Goal: Task Accomplishment & Management: Manage account settings

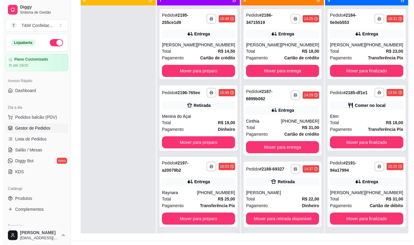
scroll to position [145, 0]
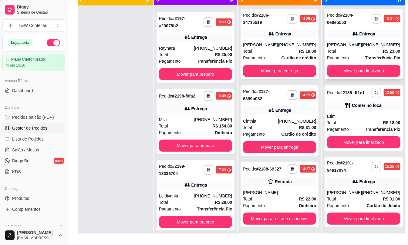
click at [362, 47] on div "[PHONE_NUMBER]" at bounding box center [381, 45] width 38 height 6
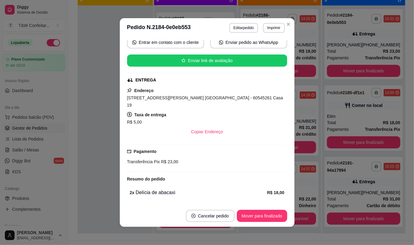
scroll to position [75, 0]
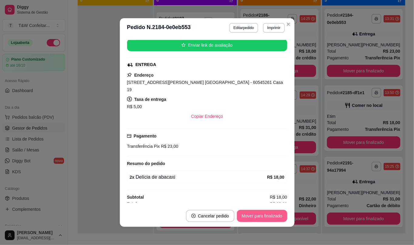
click at [259, 215] on button "Mover para finalizado" at bounding box center [262, 216] width 50 height 12
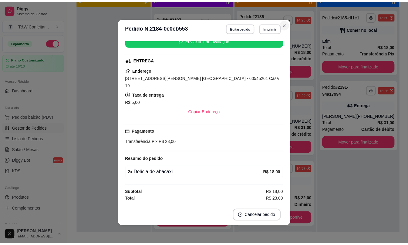
scroll to position [61, 0]
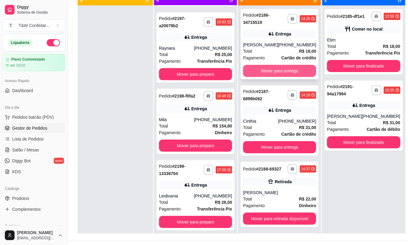
click at [258, 75] on button "Mover para entrega" at bounding box center [279, 71] width 73 height 12
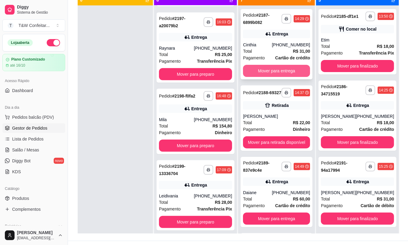
click at [258, 74] on button "Mover para entrega" at bounding box center [276, 71] width 67 height 12
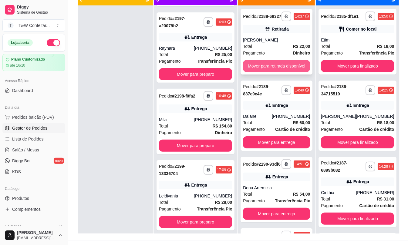
click at [262, 65] on button "Mover para retirada disponível" at bounding box center [276, 66] width 67 height 12
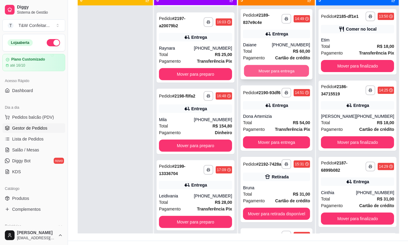
click at [262, 70] on button "Mover para entrega" at bounding box center [276, 71] width 65 height 12
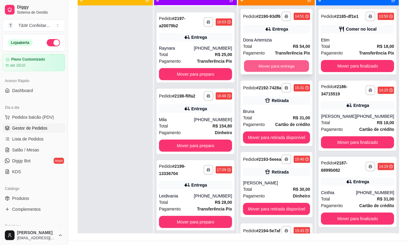
click at [262, 70] on button "Mover para entrega" at bounding box center [276, 66] width 65 height 12
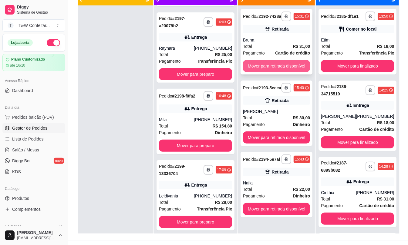
click at [262, 68] on button "Mover para retirada disponível" at bounding box center [276, 66] width 67 height 12
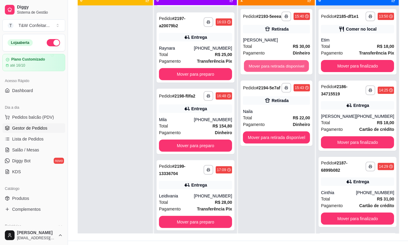
click at [262, 68] on button "Mover para retirada disponível" at bounding box center [276, 66] width 65 height 12
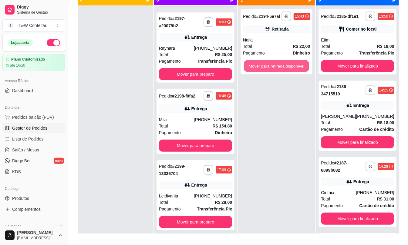
click at [262, 68] on button "Mover para retirada disponível" at bounding box center [276, 66] width 65 height 12
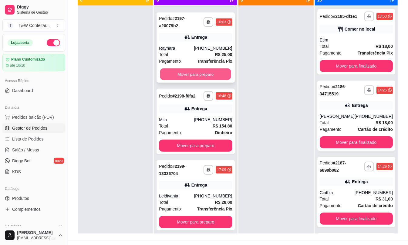
click at [187, 80] on button "Mover para preparo" at bounding box center [195, 75] width 71 height 12
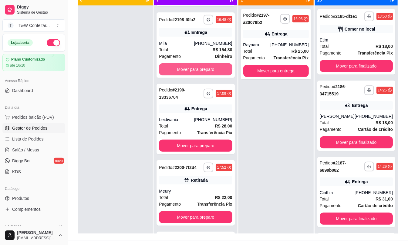
click at [187, 75] on button "Mover para preparo" at bounding box center [195, 69] width 73 height 12
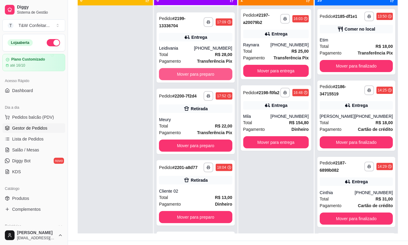
click at [187, 80] on button "Mover para preparo" at bounding box center [195, 74] width 73 height 12
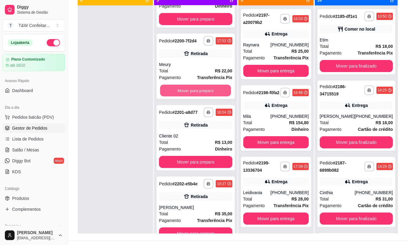
click at [187, 85] on button "Mover para preparo" at bounding box center [195, 91] width 71 height 12
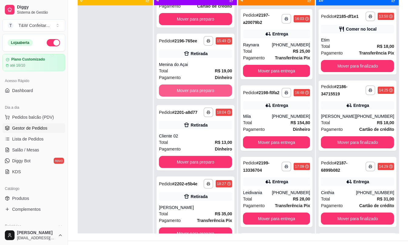
scroll to position [68, 0]
click at [187, 85] on button "Mover para preparo" at bounding box center [195, 91] width 73 height 12
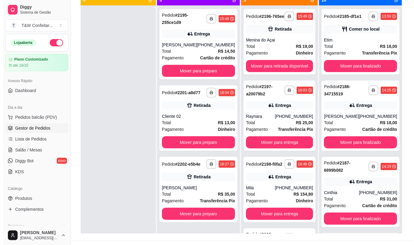
scroll to position [0, 0]
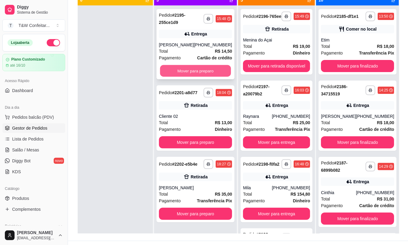
click at [190, 73] on button "Mover para preparo" at bounding box center [195, 71] width 71 height 12
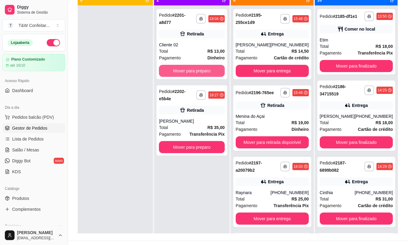
click at [190, 73] on button "Mover para preparo" at bounding box center [191, 71] width 65 height 12
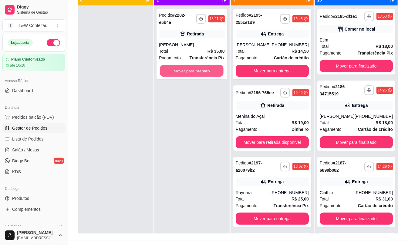
click at [190, 73] on button "Mover para preparo" at bounding box center [192, 71] width 64 height 12
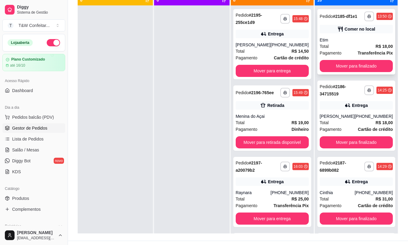
click at [334, 49] on div "Total R$ 18,00" at bounding box center [355, 46] width 73 height 7
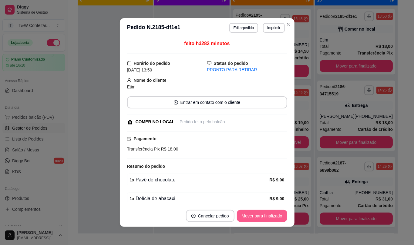
click at [263, 218] on button "Mover para finalizado" at bounding box center [262, 216] width 50 height 12
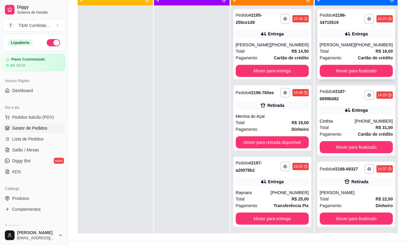
click at [354, 46] on div "[PHONE_NUMBER]" at bounding box center [373, 45] width 38 height 6
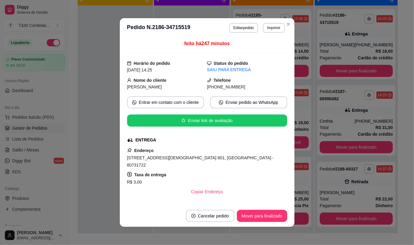
scroll to position [95, 0]
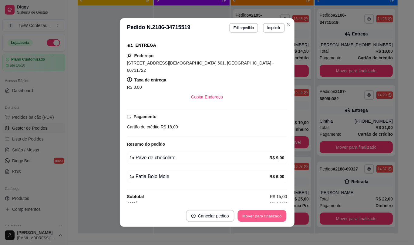
click at [252, 213] on button "Mover para finalizado" at bounding box center [261, 216] width 49 height 12
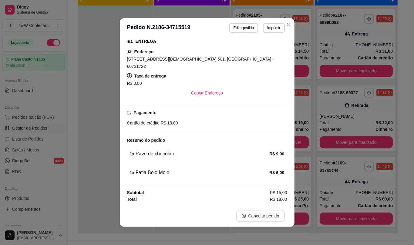
scroll to position [81, 0]
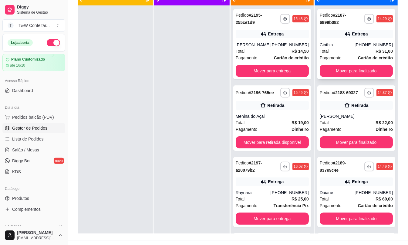
click at [350, 54] on div "Total R$ 31,00" at bounding box center [355, 51] width 73 height 7
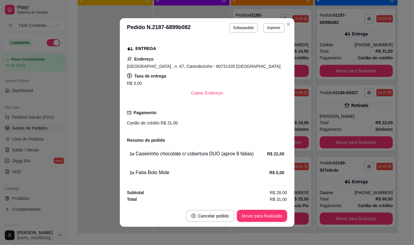
scroll to position [102, 0]
click at [266, 217] on button "Mover para finalizado" at bounding box center [261, 216] width 49 height 12
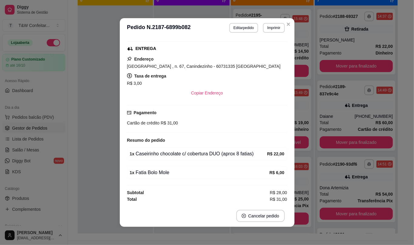
scroll to position [88, 0]
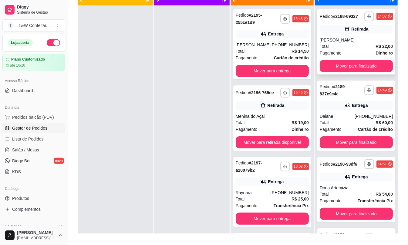
click at [353, 50] on div "Total R$ 22,00" at bounding box center [355, 46] width 73 height 7
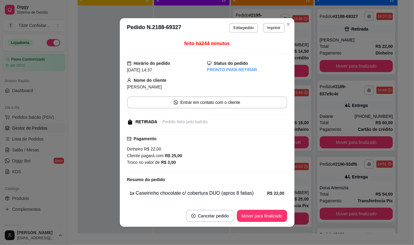
scroll to position [23, 0]
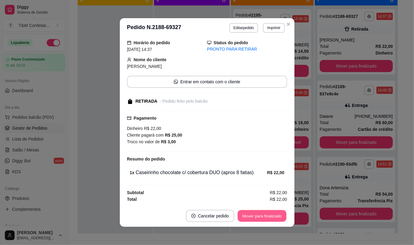
click at [249, 217] on button "Mover para finalizado" at bounding box center [261, 216] width 49 height 12
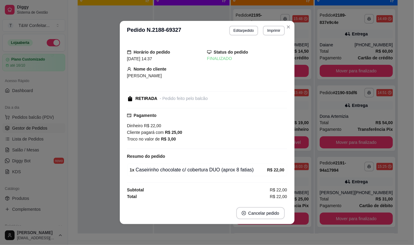
scroll to position [0, 0]
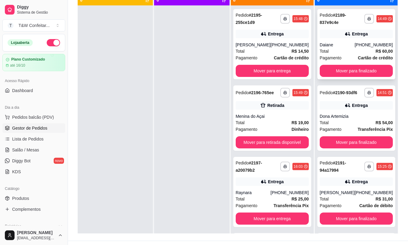
click at [347, 46] on div "Daiane" at bounding box center [336, 45] width 35 height 6
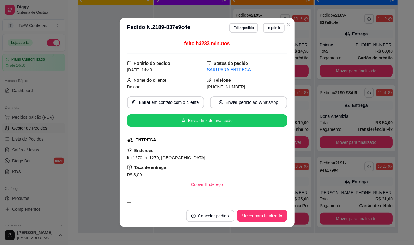
scroll to position [95, 0]
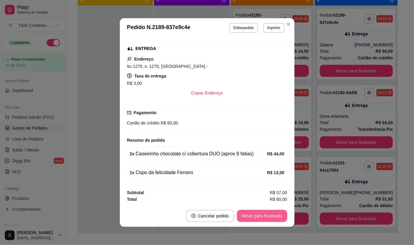
click at [260, 216] on button "Mover para finalizado" at bounding box center [262, 216] width 50 height 12
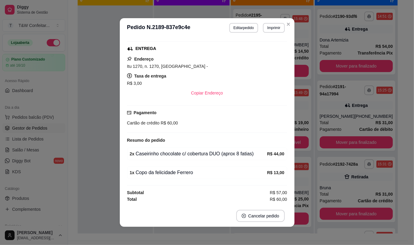
scroll to position [81, 0]
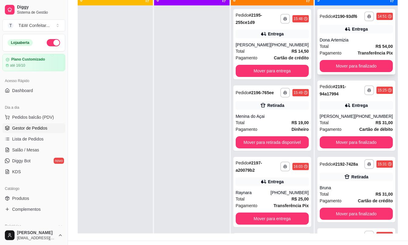
click at [353, 43] on div "Dona Artemizia" at bounding box center [355, 40] width 73 height 6
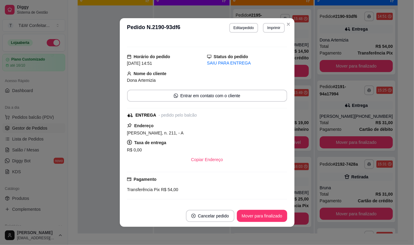
scroll to position [0, 0]
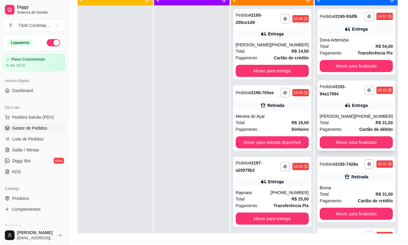
click at [341, 117] on div "**********" at bounding box center [356, 116] width 78 height 70
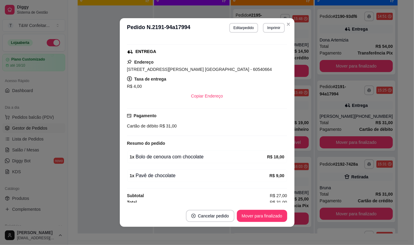
scroll to position [95, 0]
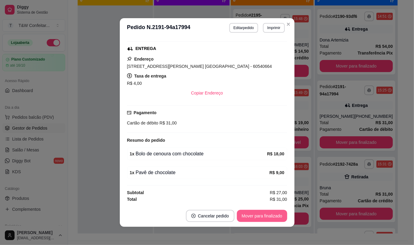
click at [264, 217] on button "Mover para finalizado" at bounding box center [262, 216] width 50 height 12
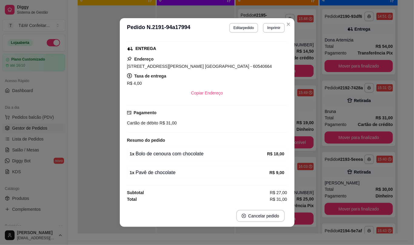
scroll to position [81, 0]
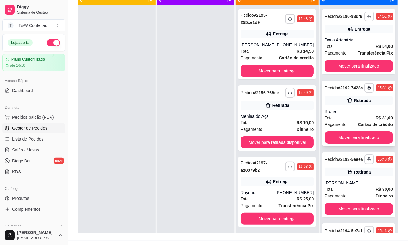
click at [355, 121] on div "Total R$ 31,00" at bounding box center [358, 118] width 68 height 7
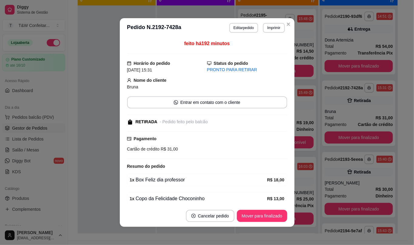
scroll to position [28, 0]
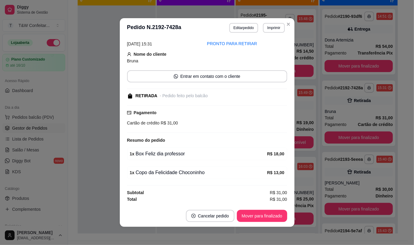
click at [251, 219] on button "Mover para finalizado" at bounding box center [262, 216] width 50 height 12
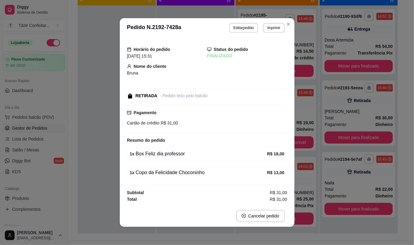
scroll to position [2, 0]
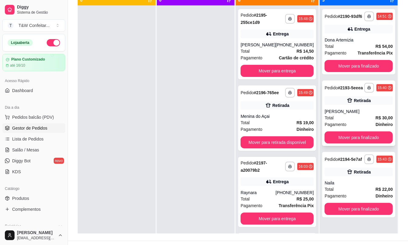
click at [344, 109] on div "[PERSON_NAME]" at bounding box center [358, 112] width 68 height 6
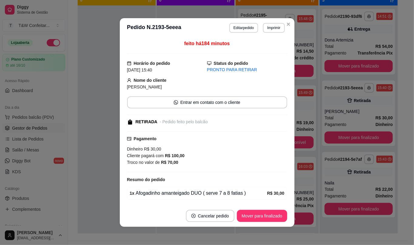
scroll to position [23, 0]
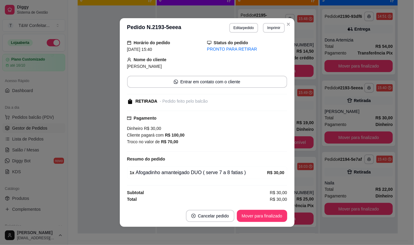
click at [261, 217] on button "Mover para finalizado" at bounding box center [262, 216] width 50 height 12
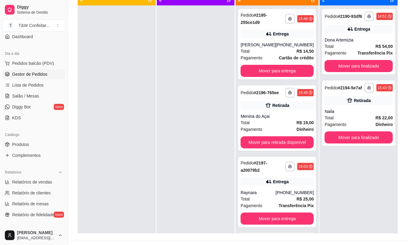
scroll to position [78, 0]
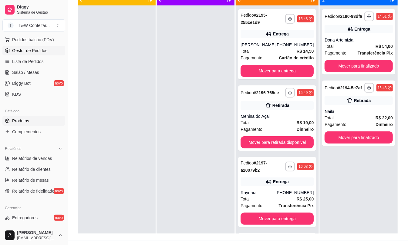
click at [13, 122] on span "Produtos" at bounding box center [20, 121] width 17 height 6
